Goal: Task Accomplishment & Management: Use online tool/utility

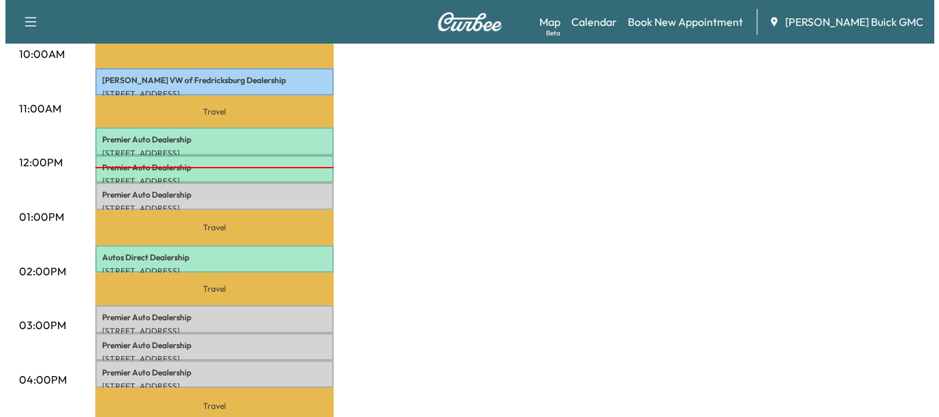
scroll to position [487, 0]
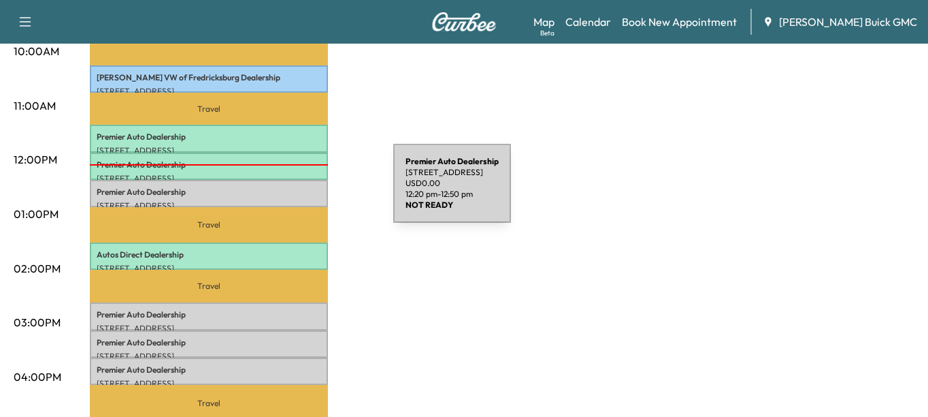
click at [291, 191] on p "Premier Auto Dealership" at bounding box center [209, 192] width 225 height 11
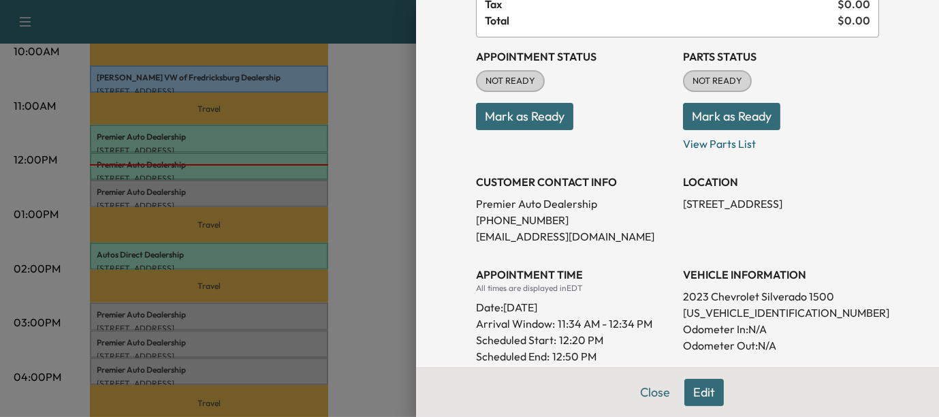
scroll to position [125, 0]
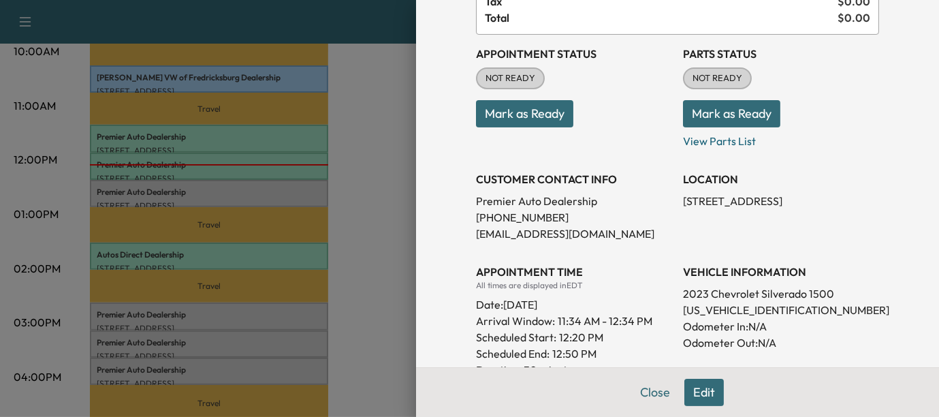
click at [687, 311] on p "[US_VEHICLE_IDENTIFICATION_NUMBER]" at bounding box center [781, 310] width 196 height 16
copy p "[US_VEHICLE_IDENTIFICATION_NUMBER]"
click at [506, 102] on button "Mark as Ready" at bounding box center [524, 113] width 97 height 27
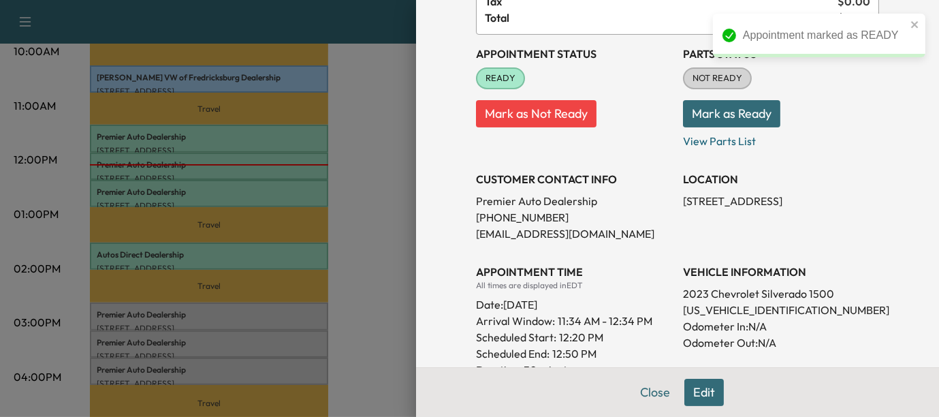
click at [231, 319] on div at bounding box center [469, 208] width 939 height 417
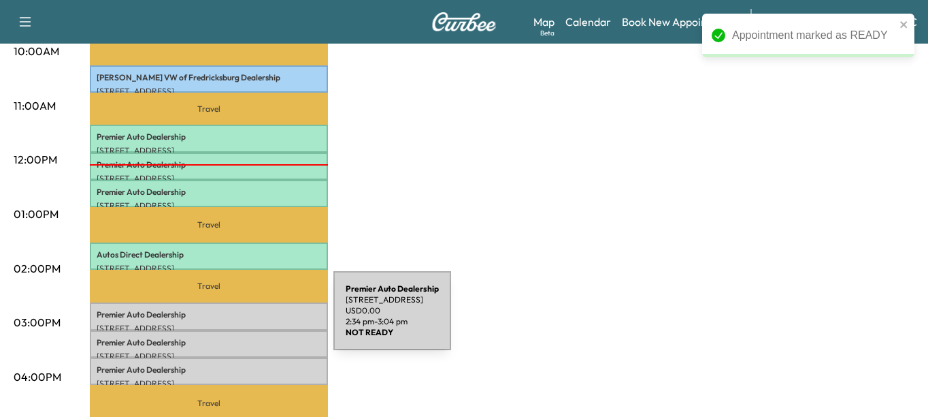
click at [231, 323] on p "[STREET_ADDRESS]" at bounding box center [209, 328] width 225 height 11
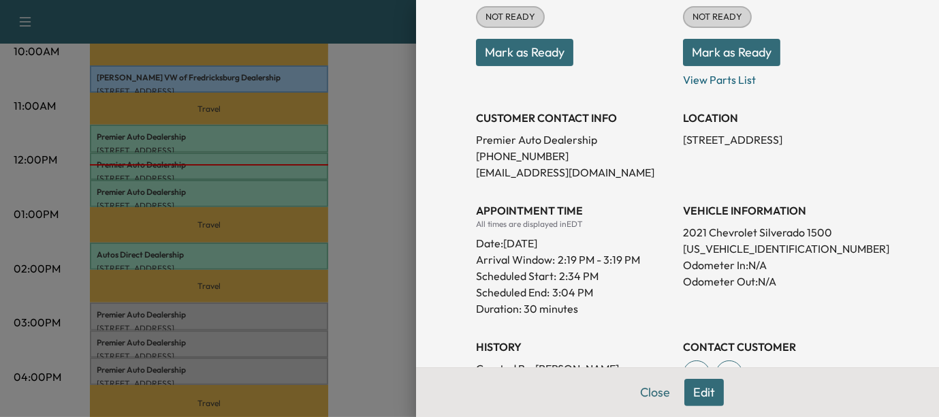
scroll to position [215, 0]
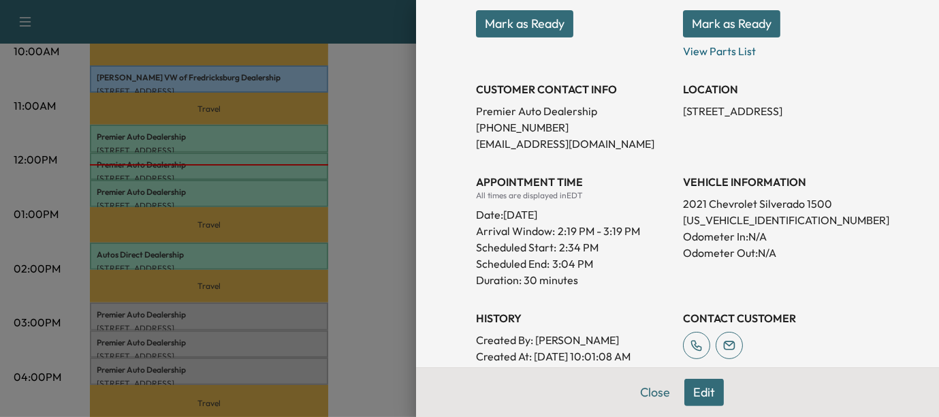
click at [690, 219] on p "[US_VEHICLE_IDENTIFICATION_NUMBER]" at bounding box center [781, 220] width 196 height 16
copy p "[US_VEHICLE_IDENTIFICATION_NUMBER]"
click at [479, 29] on button "Mark as Ready" at bounding box center [524, 23] width 97 height 27
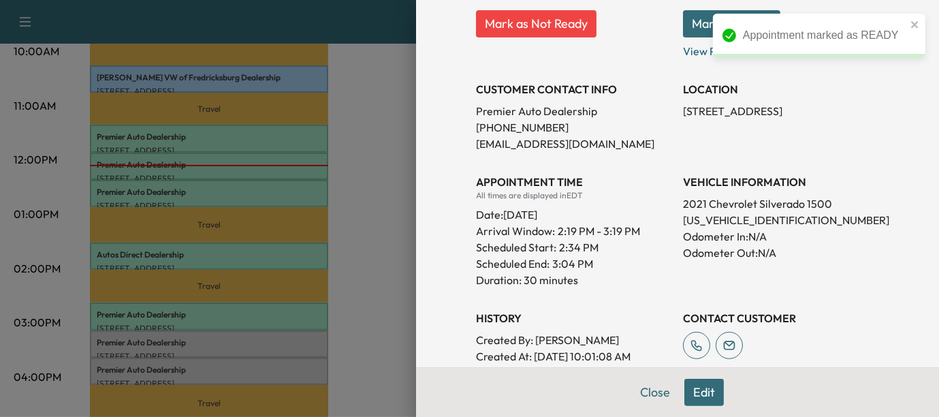
click at [270, 338] on div at bounding box center [469, 208] width 939 height 417
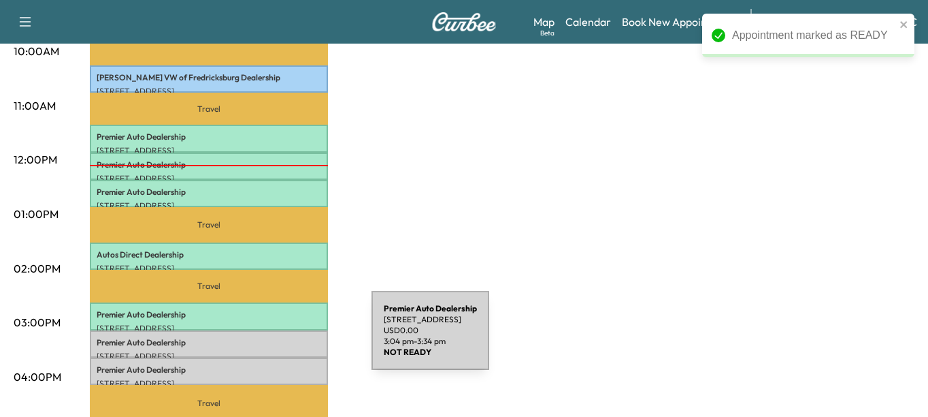
click at [270, 338] on p "Premier Auto Dealership" at bounding box center [209, 342] width 225 height 11
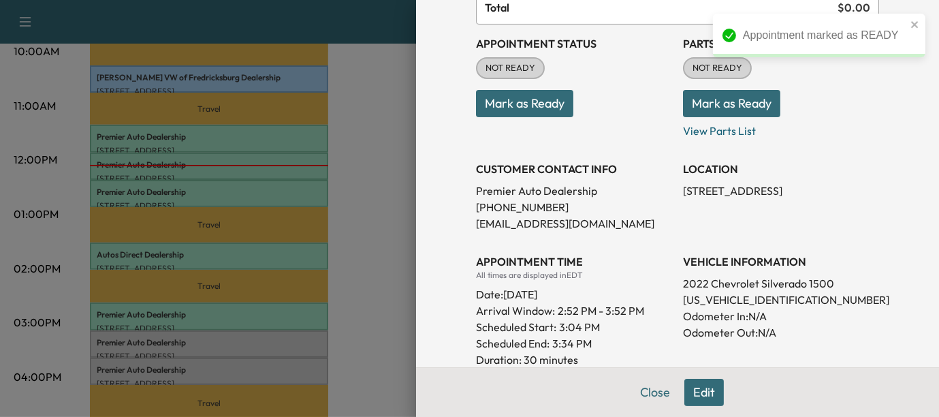
scroll to position [158, 0]
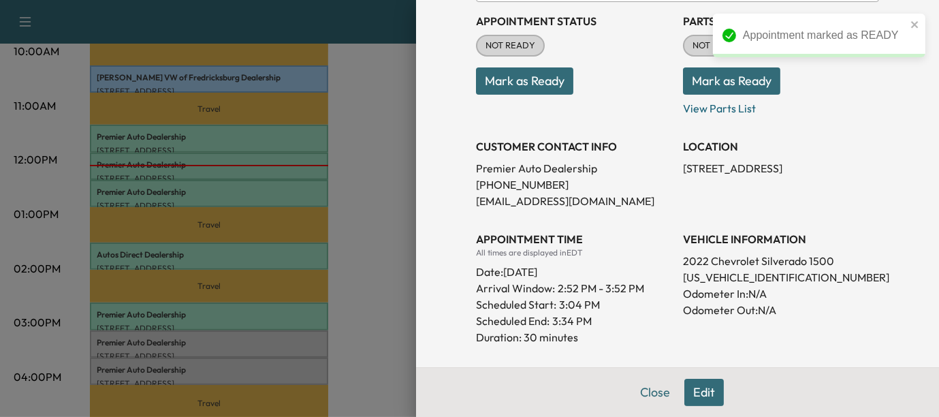
click at [703, 276] on p "[US_VEHICLE_IDENTIFICATION_NUMBER]" at bounding box center [781, 277] width 196 height 16
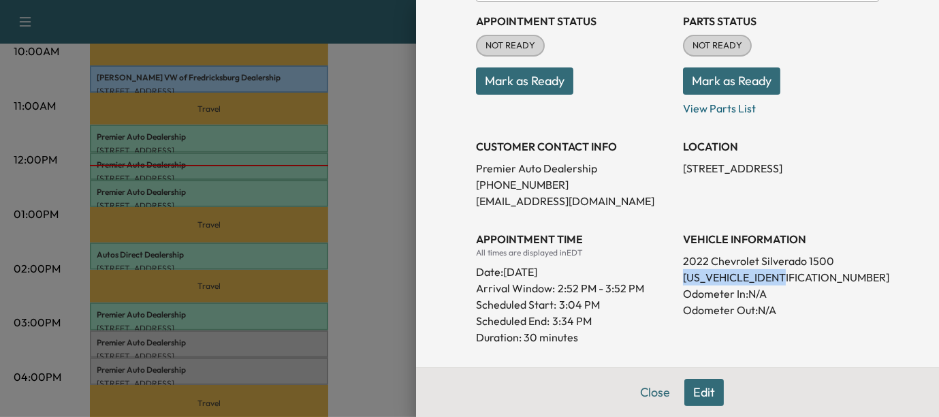
copy p "[US_VEHICLE_IDENTIFICATION_NUMBER]"
click at [516, 90] on button "Mark as Ready" at bounding box center [524, 80] width 97 height 27
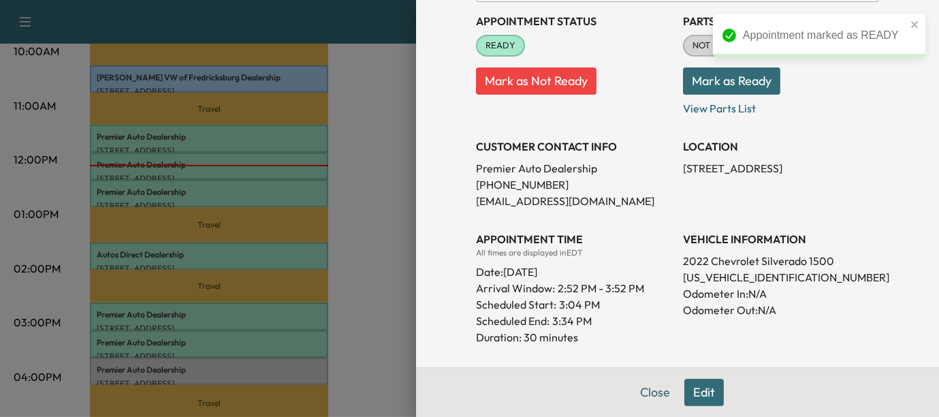
click at [280, 359] on div at bounding box center [469, 208] width 939 height 417
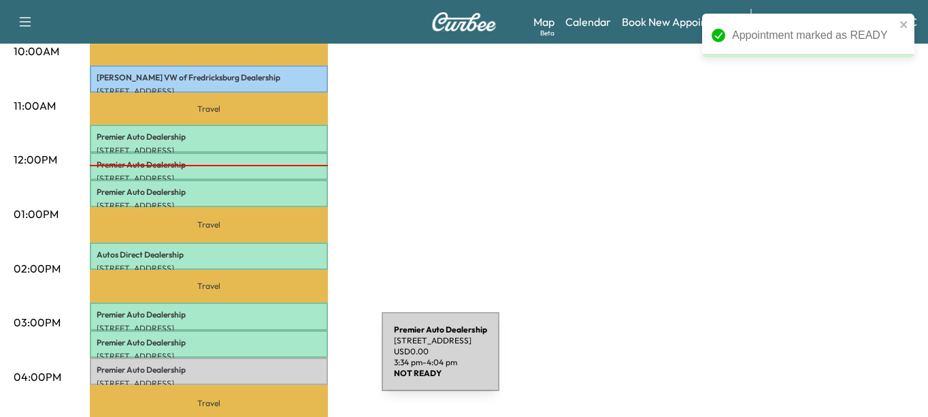
click at [280, 364] on p "Premier Auto Dealership" at bounding box center [209, 369] width 225 height 11
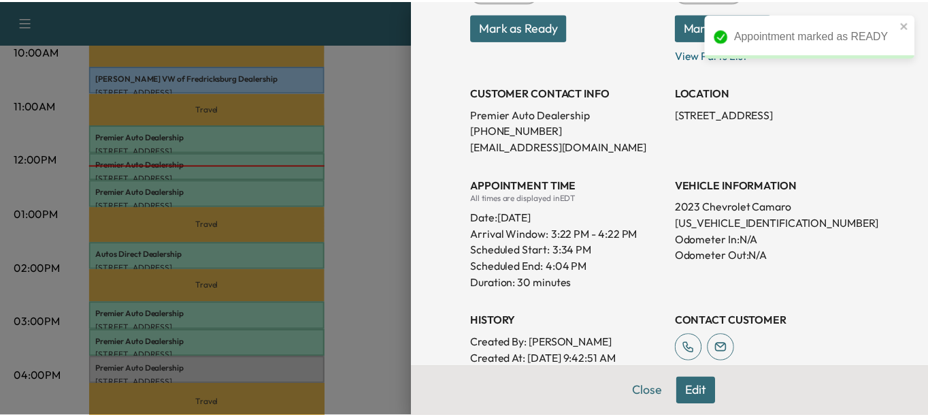
scroll to position [214, 0]
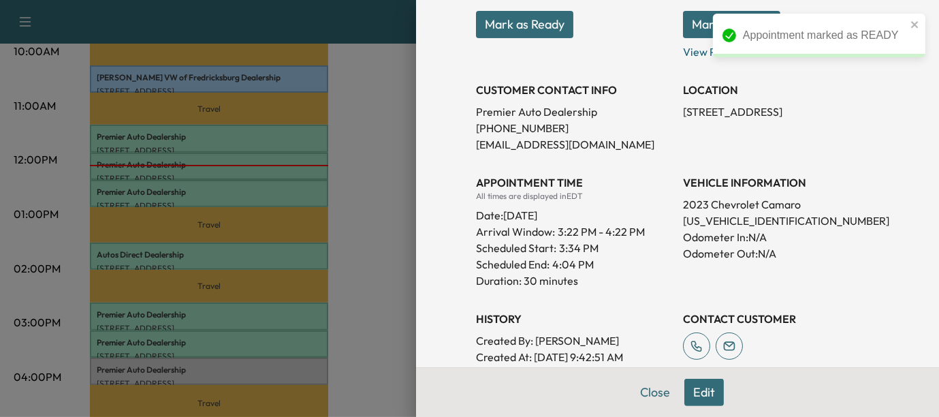
click at [717, 218] on p "[US_VEHICLE_IDENTIFICATION_NUMBER]" at bounding box center [781, 220] width 196 height 16
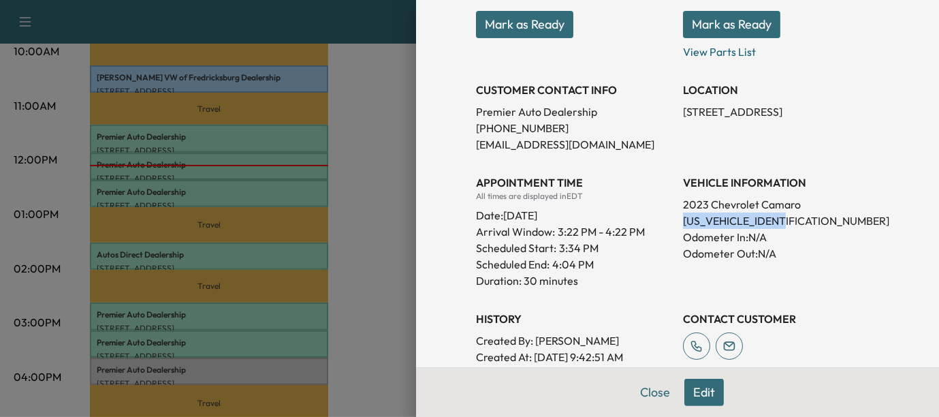
click at [717, 218] on p "[US_VEHICLE_IDENTIFICATION_NUMBER]" at bounding box center [781, 220] width 196 height 16
copy p "[US_VEHICLE_IDENTIFICATION_NUMBER]"
click at [500, 12] on button "Mark as Ready" at bounding box center [524, 24] width 97 height 27
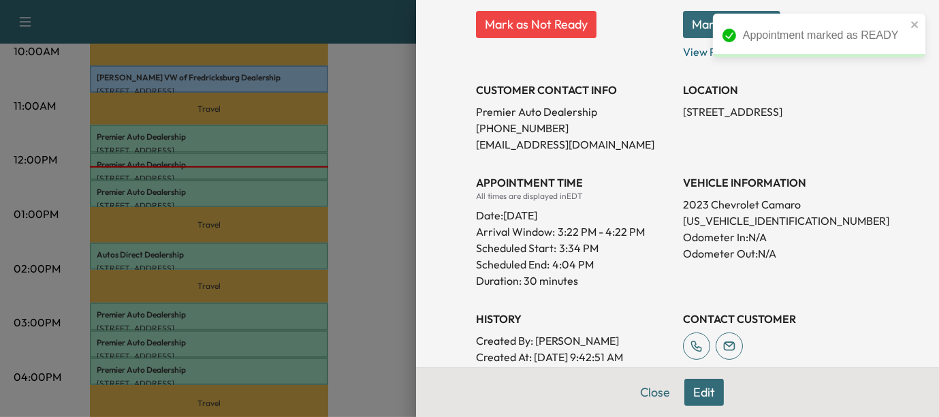
click at [382, 139] on div at bounding box center [469, 208] width 939 height 417
